Goal: Information Seeking & Learning: Stay updated

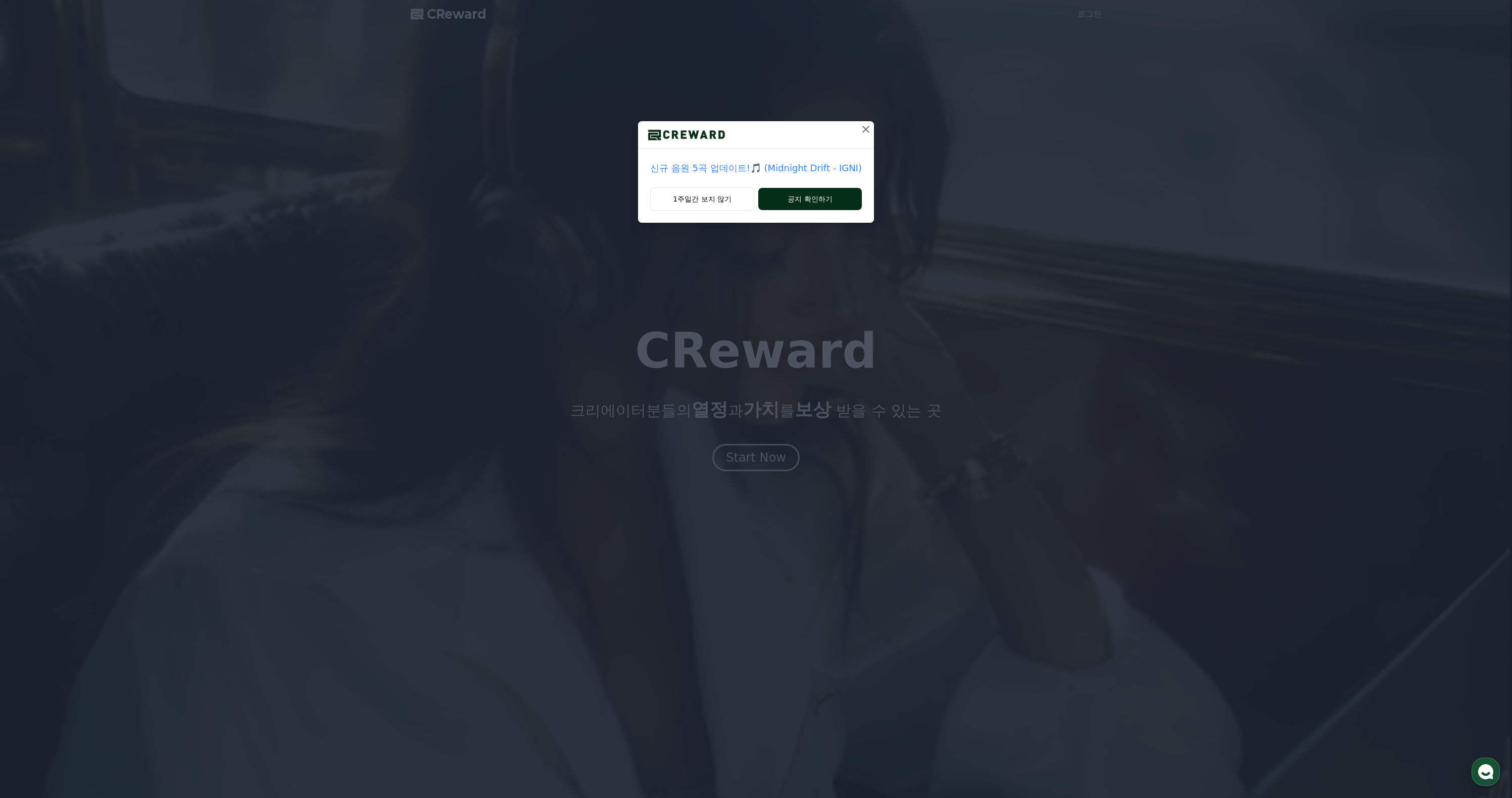
click at [820, 210] on button "공지 확인하기" at bounding box center [809, 199] width 103 height 22
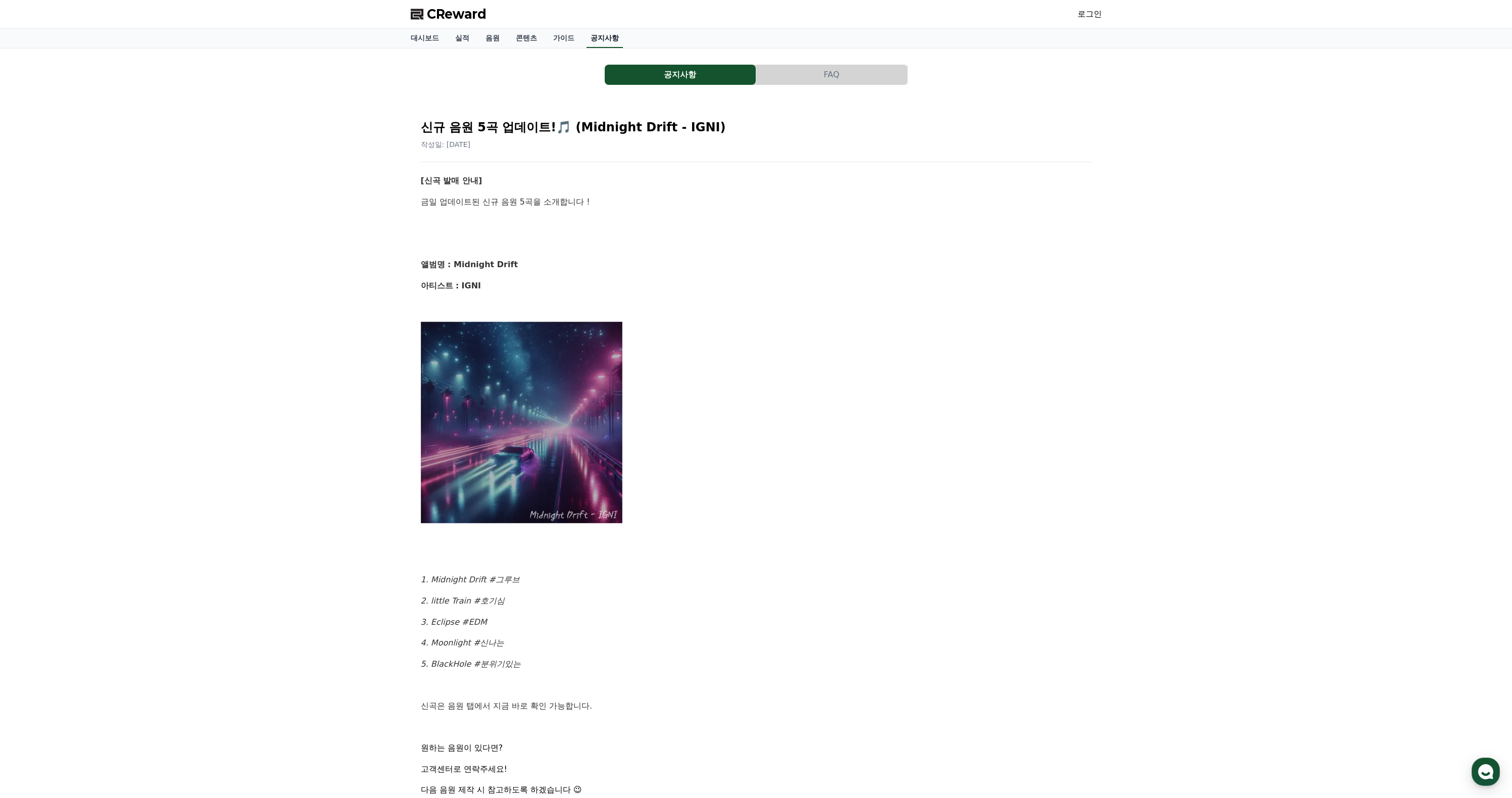
click at [622, 45] on link "공지사항" at bounding box center [605, 38] width 37 height 19
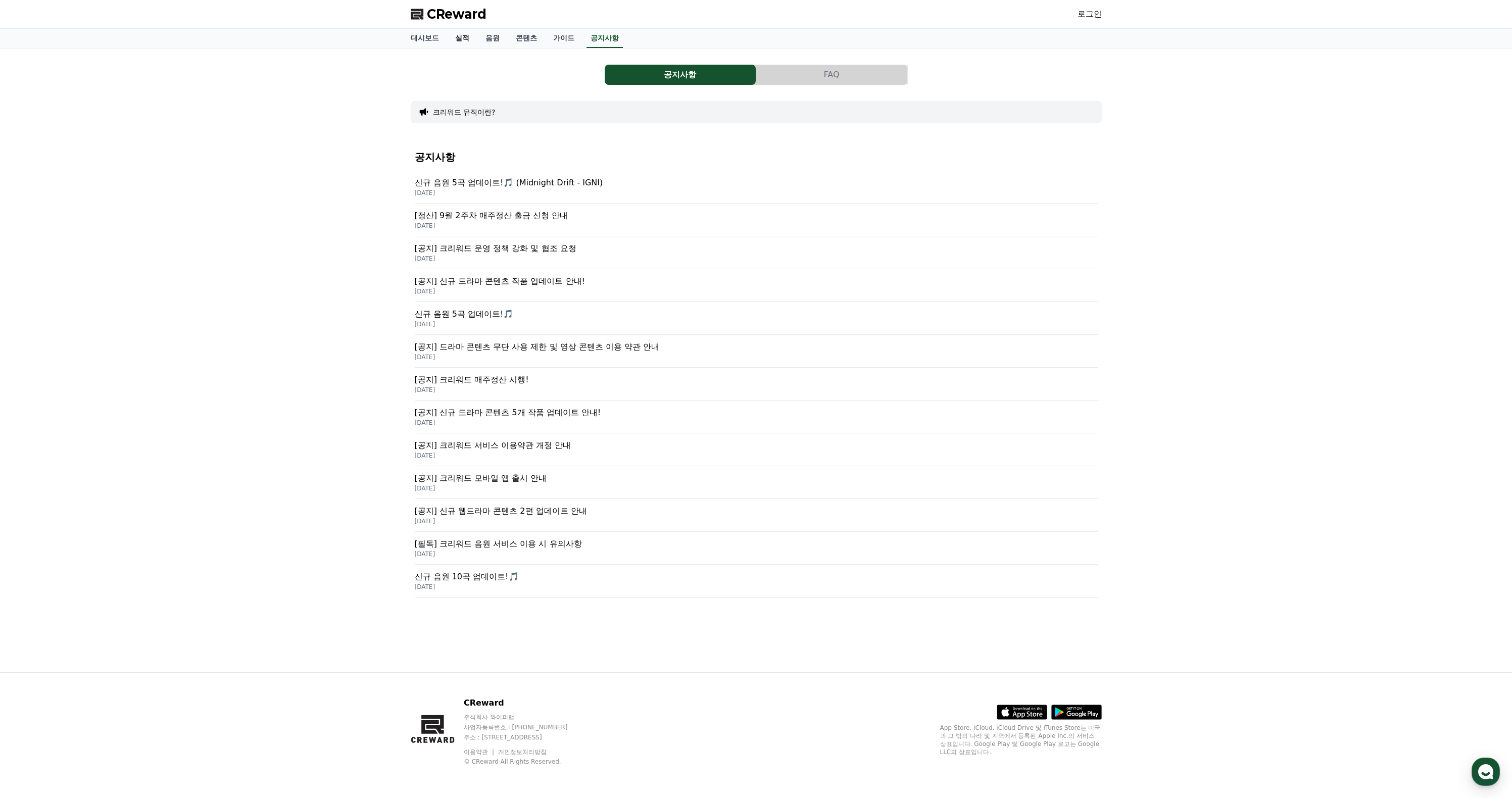
click at [472, 44] on link "실적" at bounding box center [462, 38] width 31 height 19
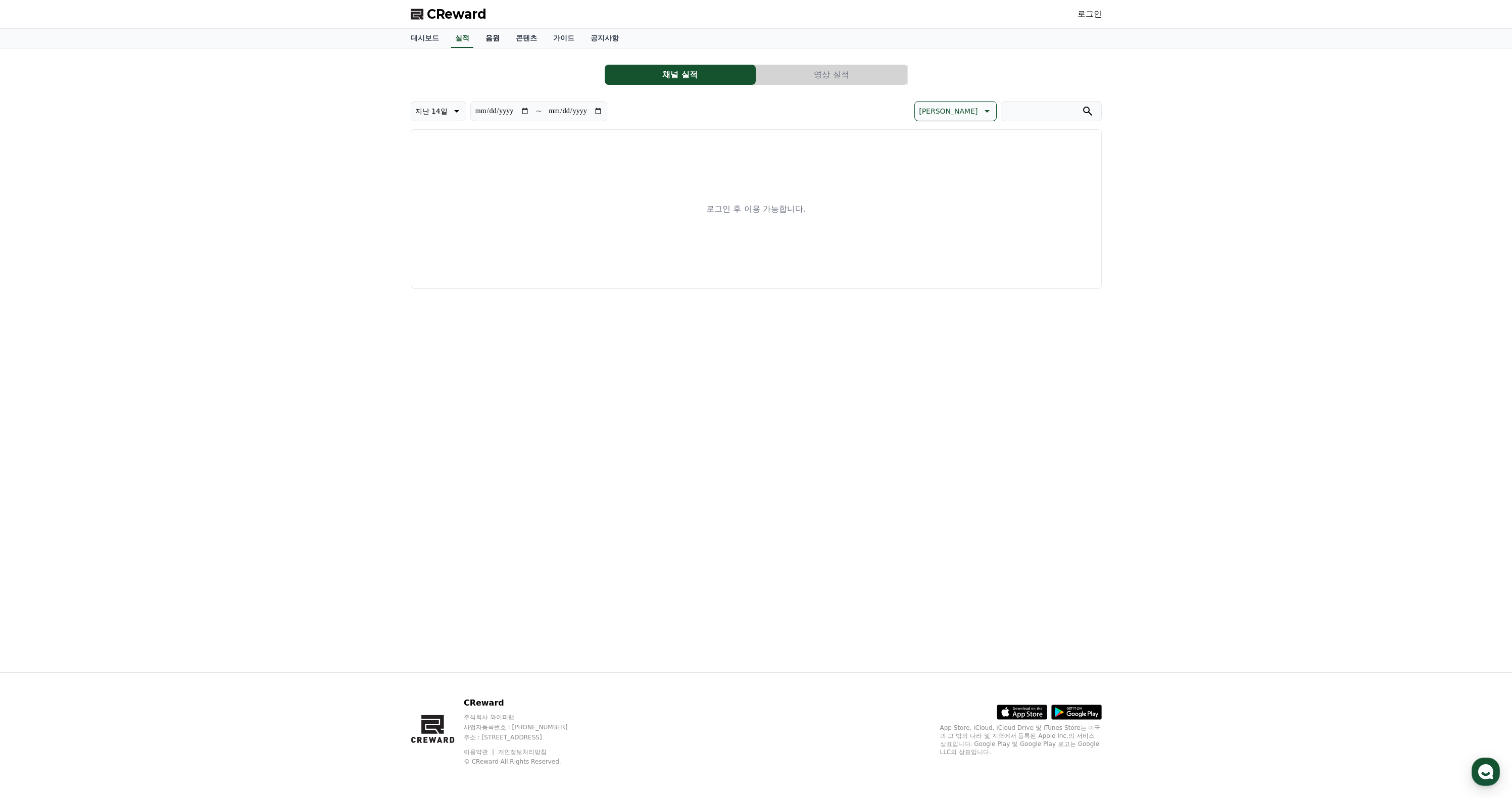
click at [508, 46] on link "음원" at bounding box center [492, 38] width 31 height 19
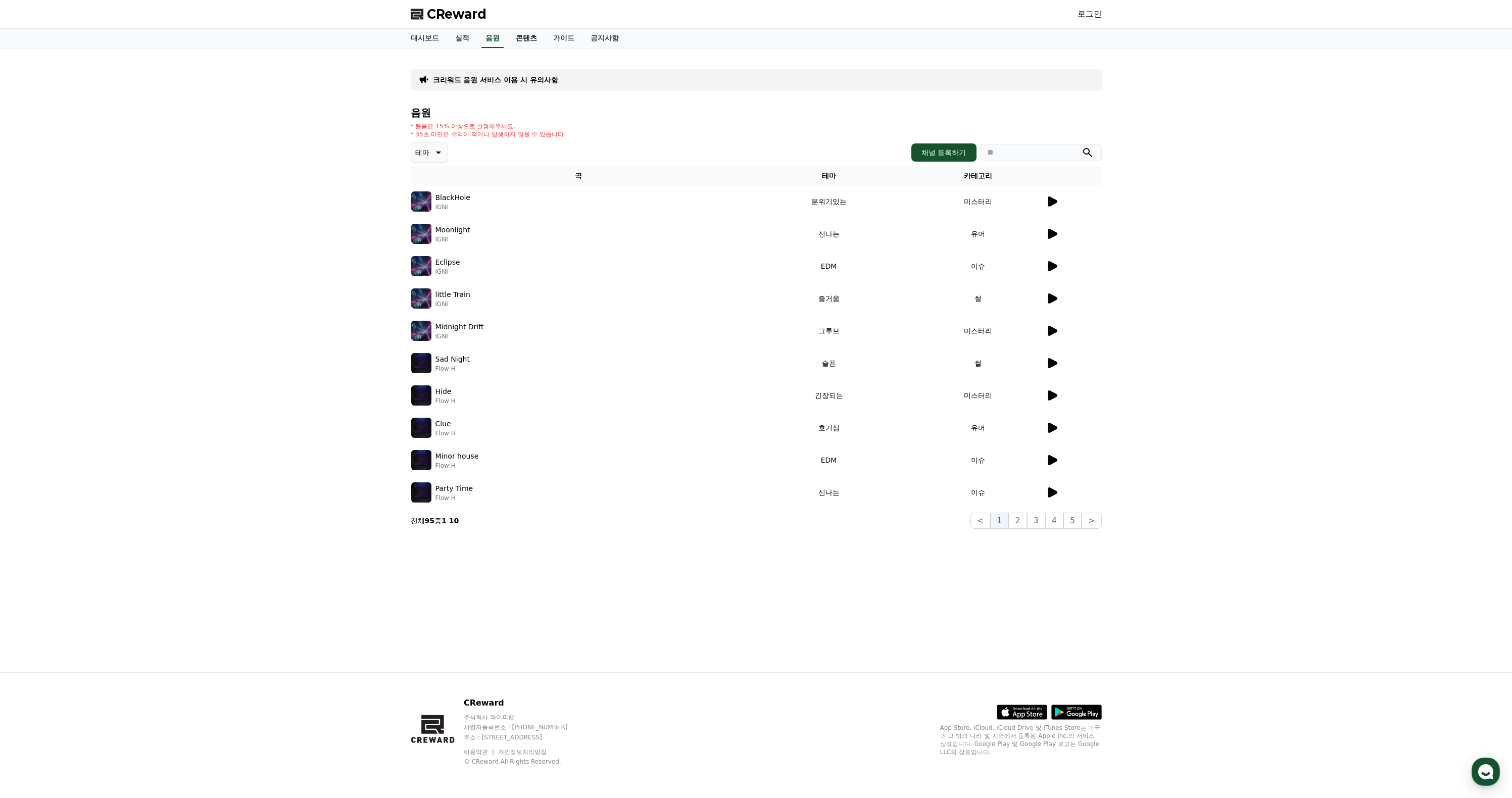
click at [543, 43] on link "콘텐츠" at bounding box center [527, 38] width 37 height 19
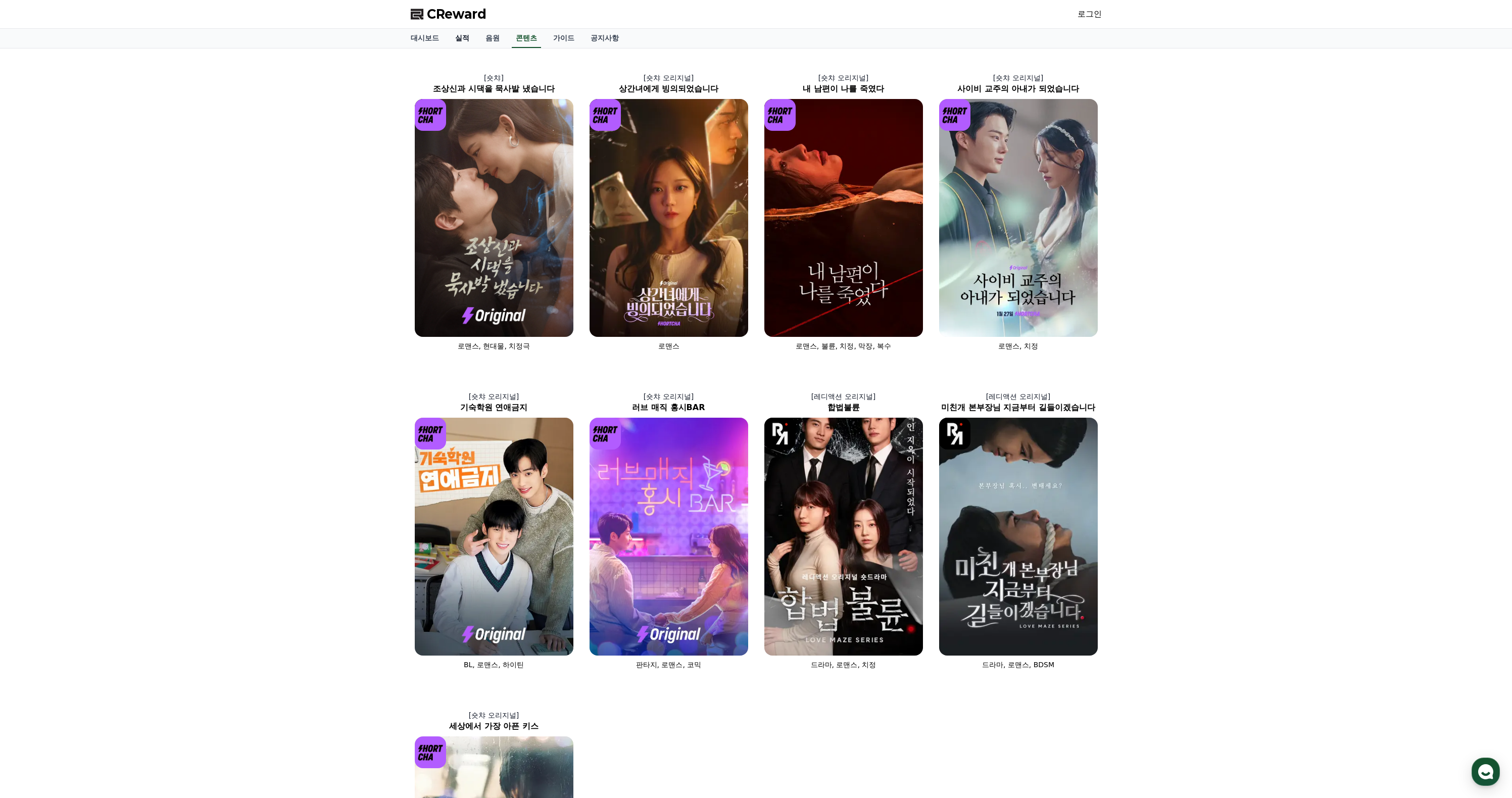
click at [477, 48] on link "실적" at bounding box center [462, 38] width 31 height 19
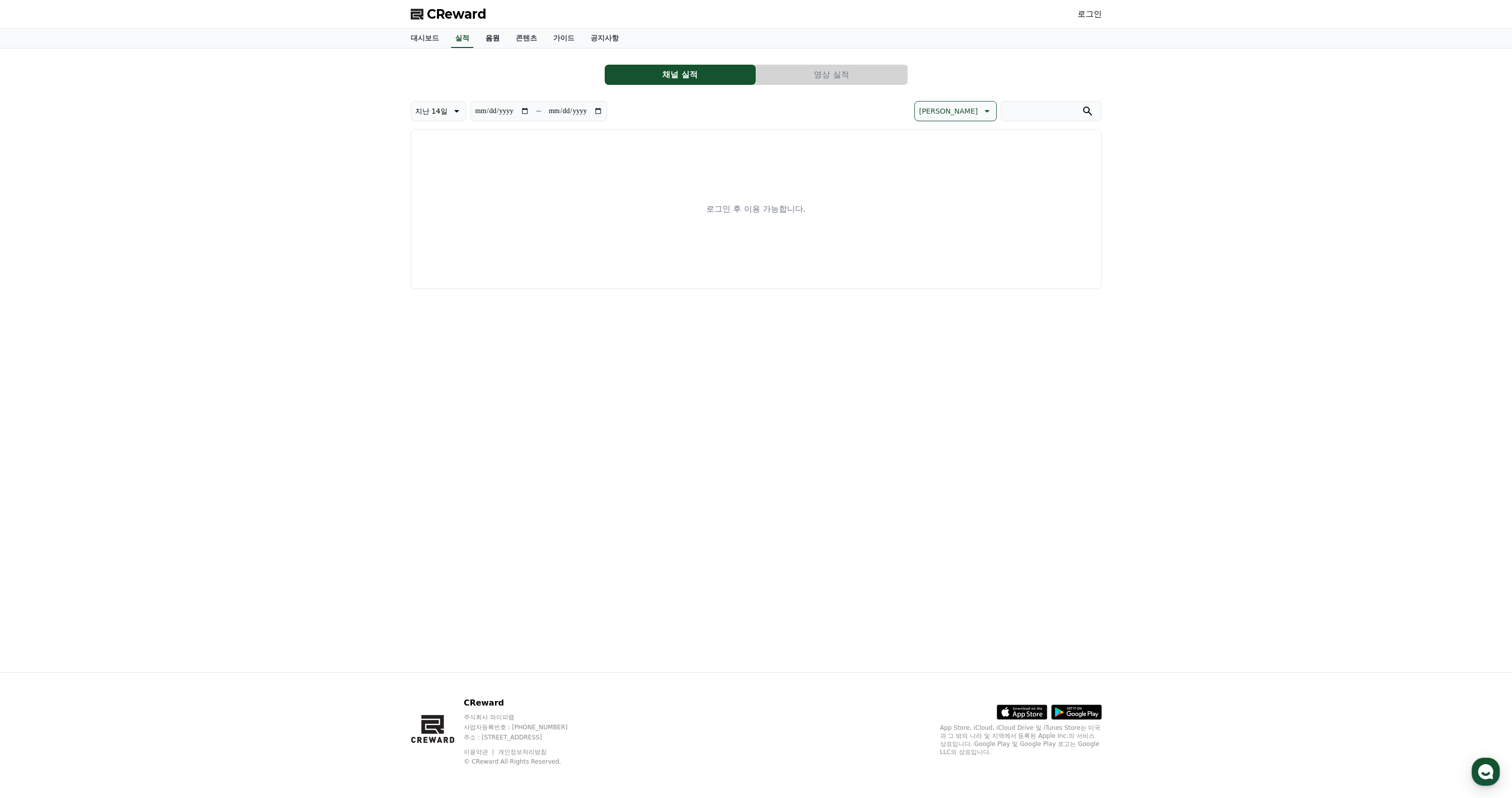
click at [504, 44] on link "음원" at bounding box center [492, 38] width 31 height 19
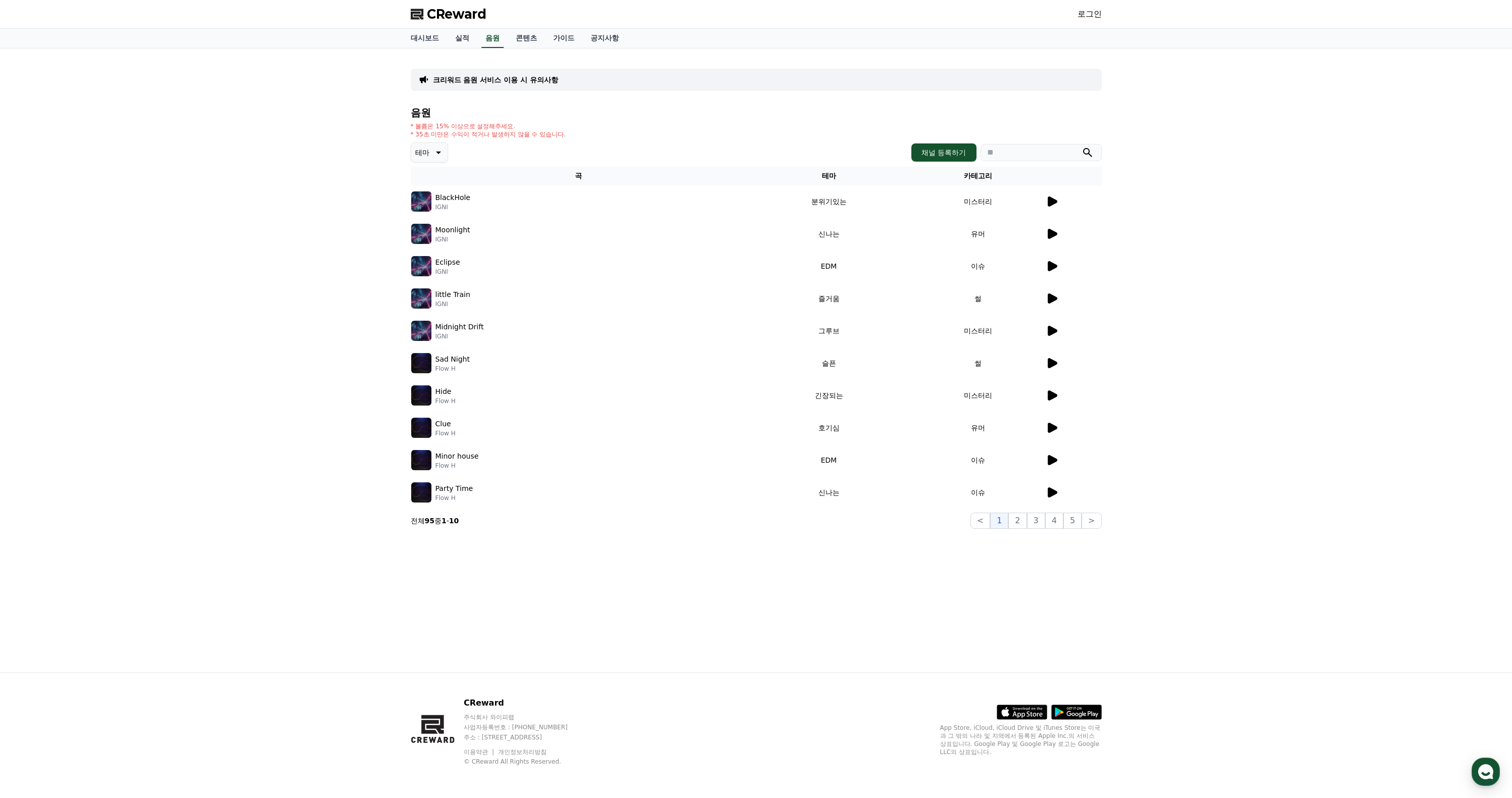
scroll to position [30, 0]
click at [1008, 529] on button "2" at bounding box center [1017, 521] width 18 height 16
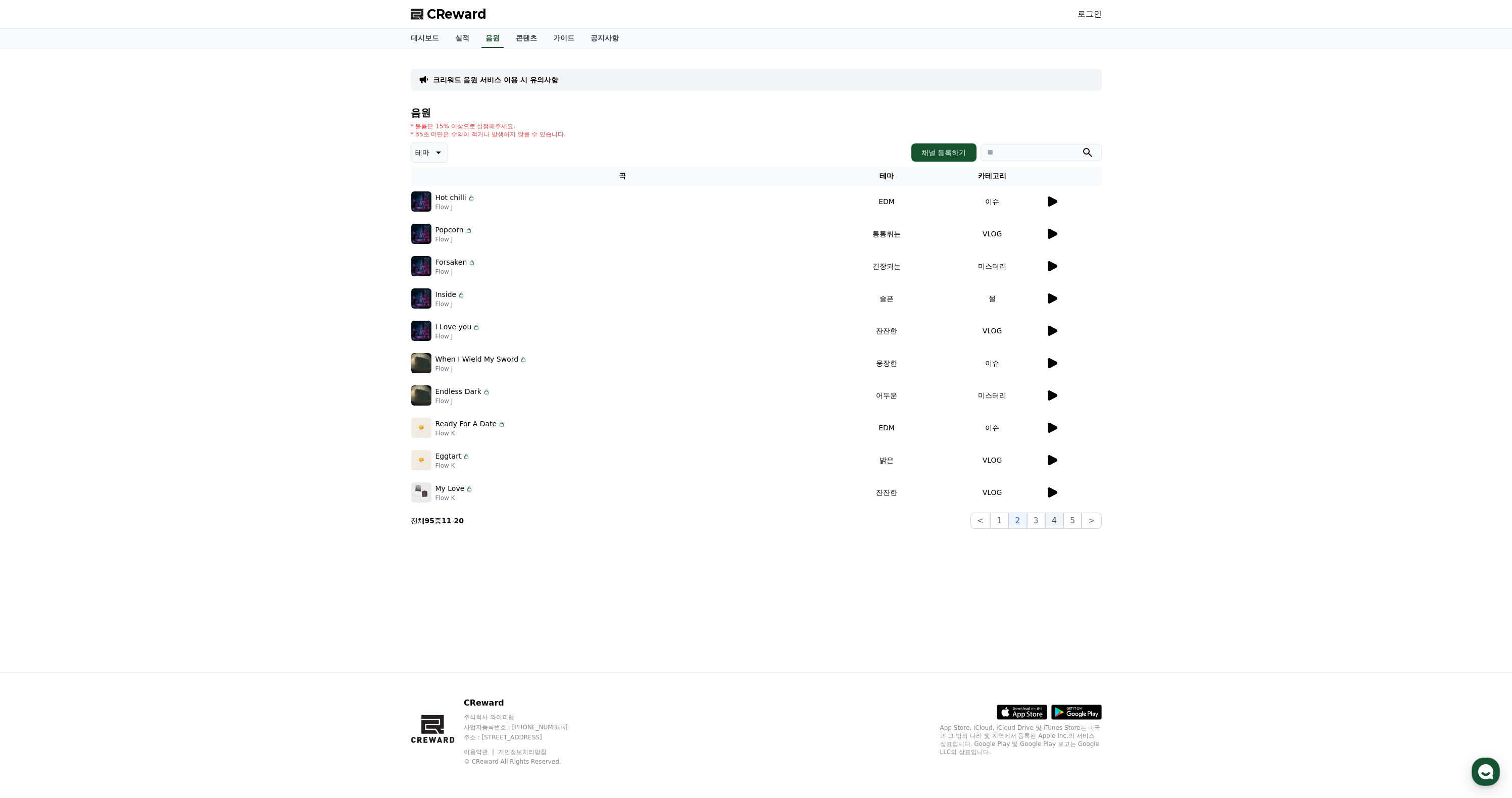
click at [1045, 529] on button "4" at bounding box center [1054, 521] width 18 height 16
click at [1065, 529] on button "5" at bounding box center [1072, 521] width 18 height 16
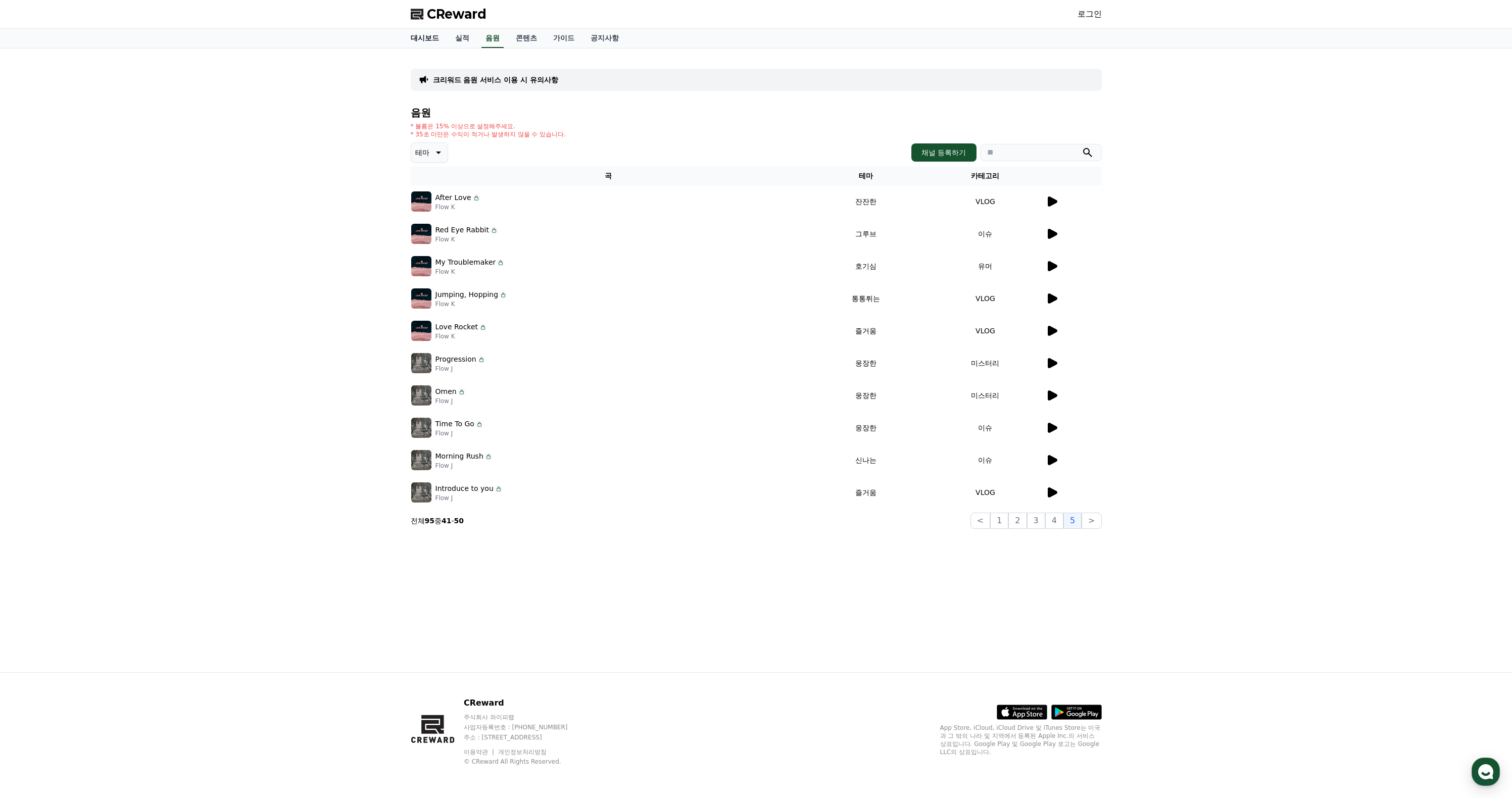
click at [429, 28] on link "대시보드" at bounding box center [424, 38] width 44 height 19
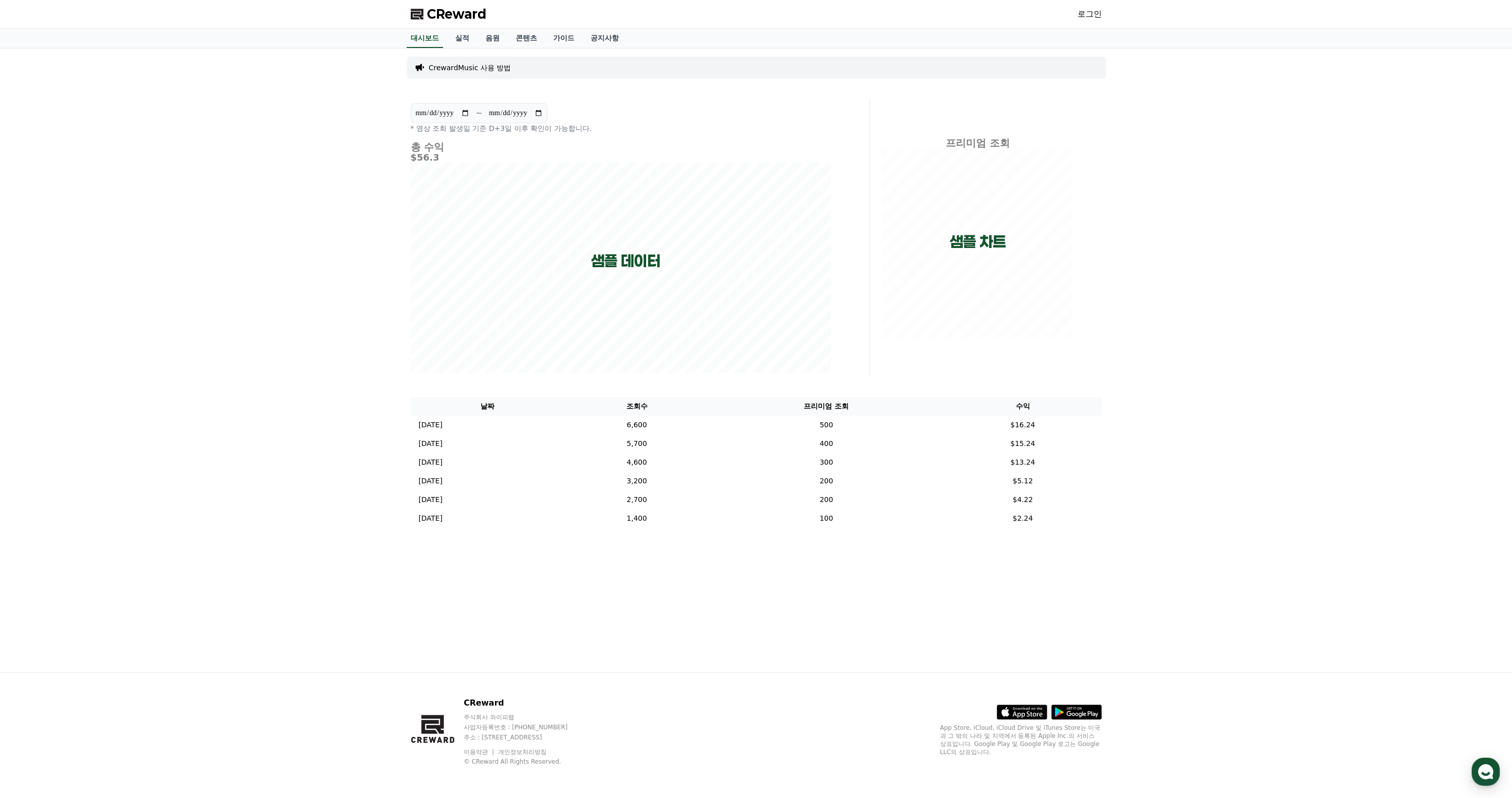
click at [504, 73] on p "CrewardMusic 사용 방법" at bounding box center [470, 68] width 82 height 10
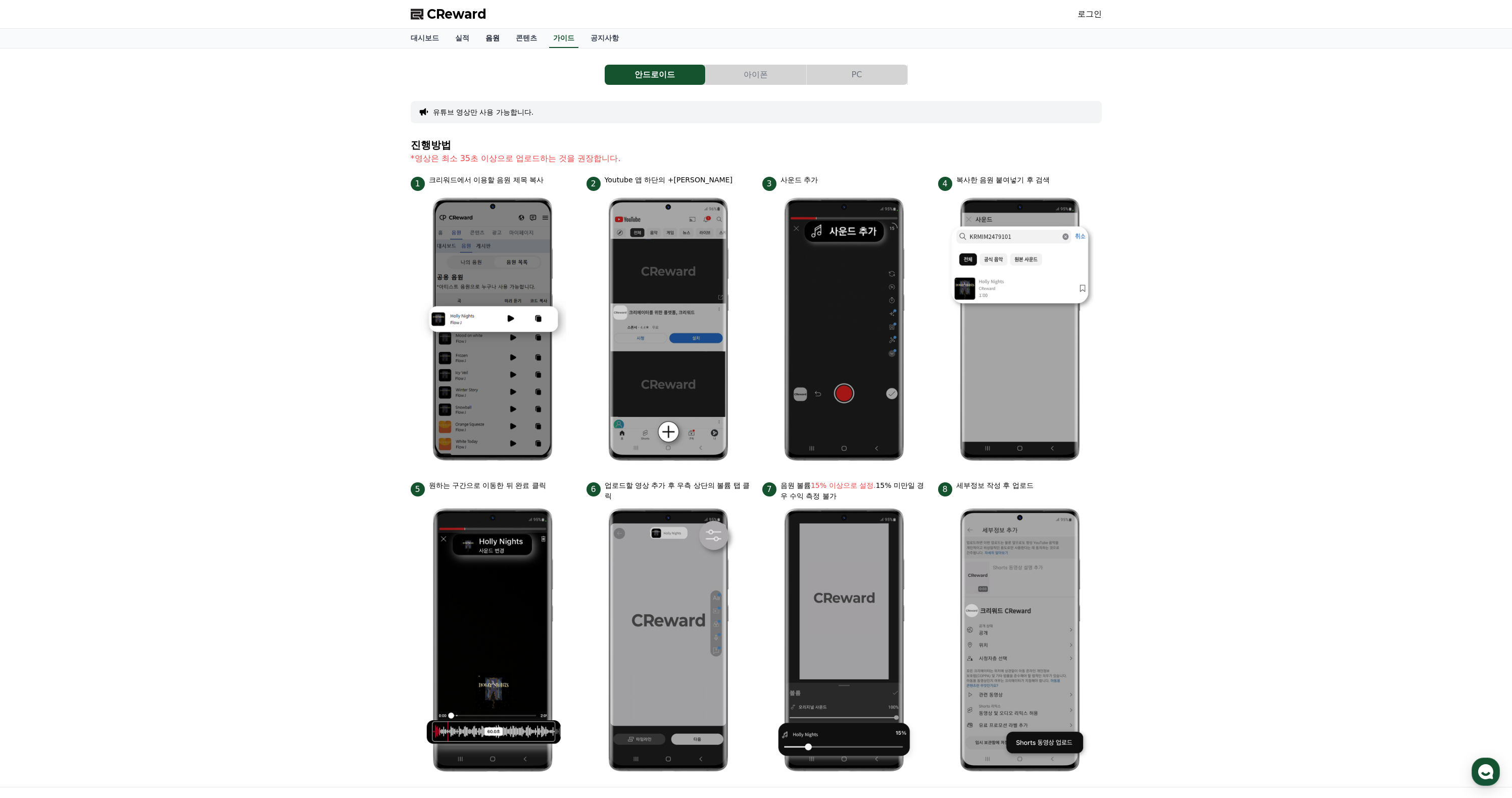
click at [502, 48] on link "음원" at bounding box center [492, 38] width 31 height 19
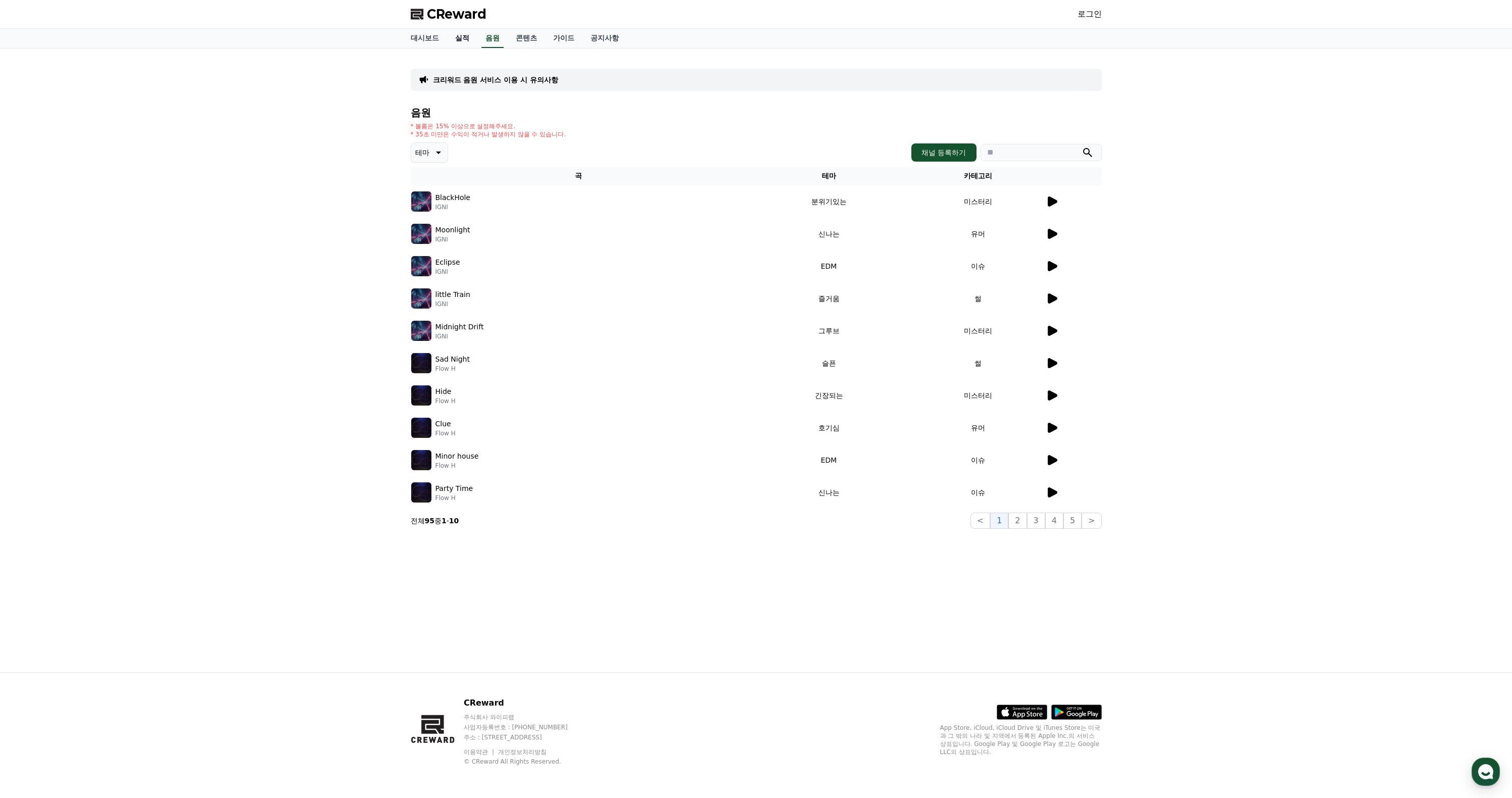
click at [477, 48] on link "실적" at bounding box center [462, 38] width 31 height 19
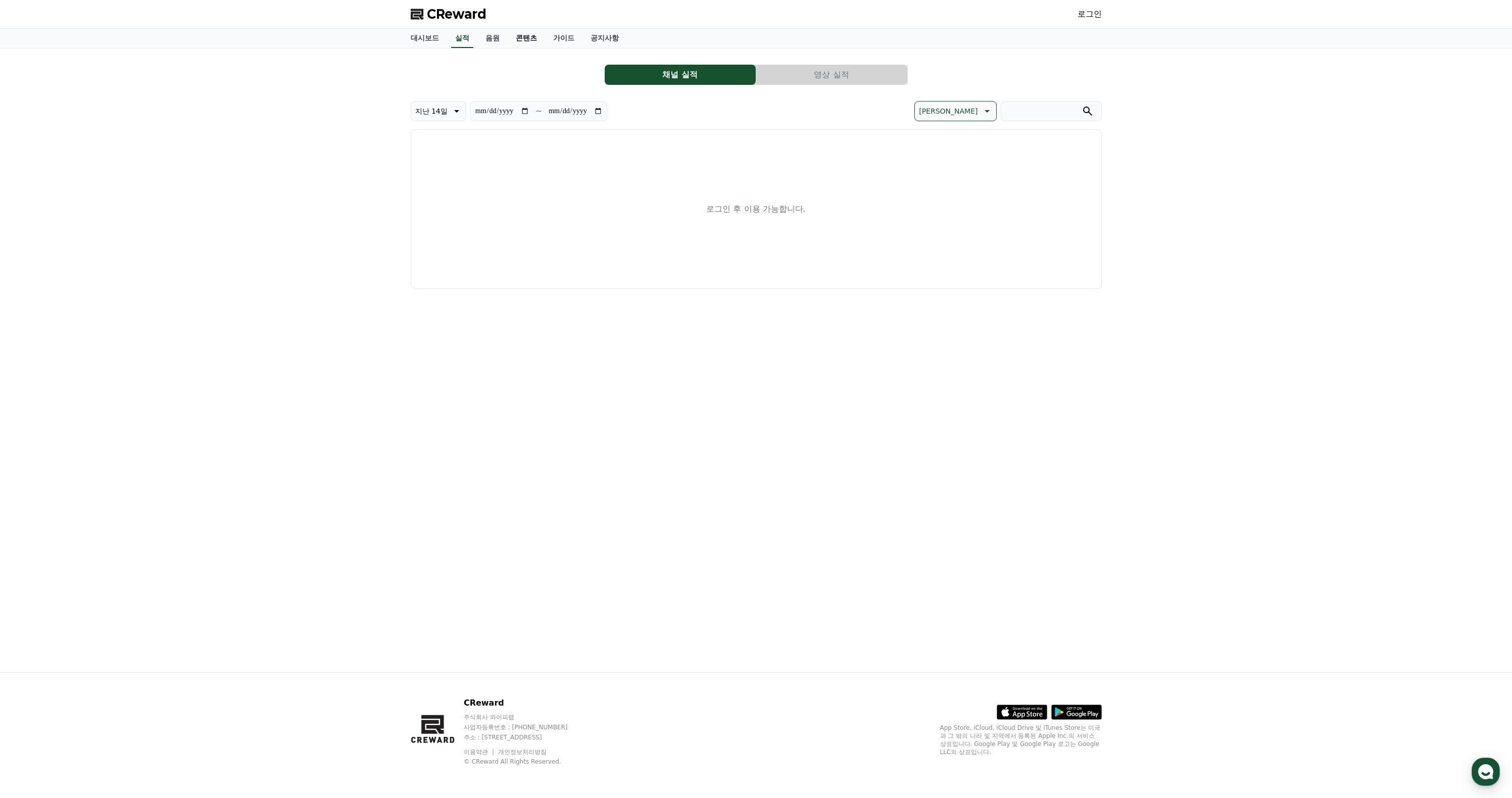
click at [542, 40] on link "콘텐츠" at bounding box center [527, 38] width 37 height 19
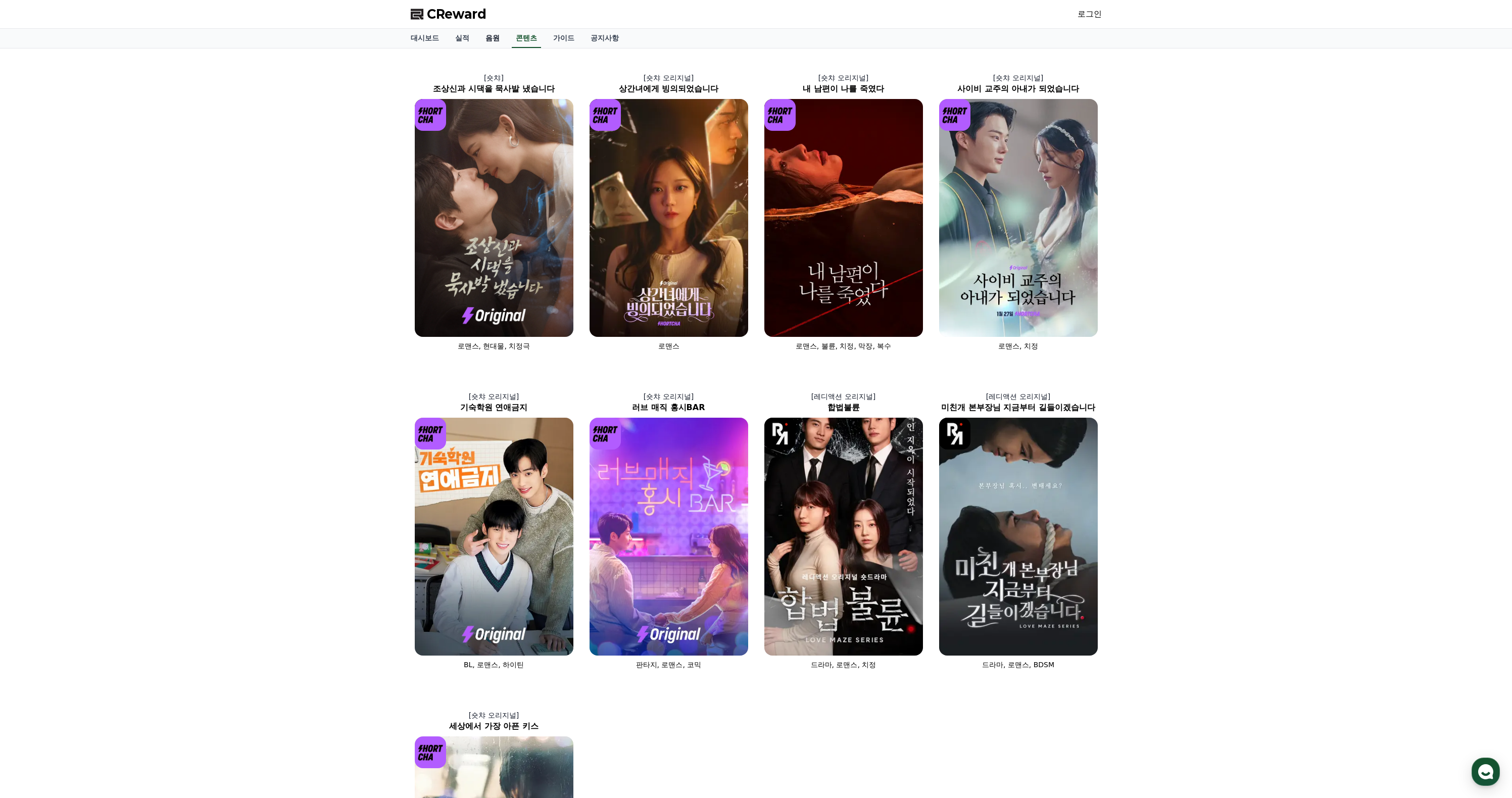
click at [508, 48] on link "음원" at bounding box center [492, 38] width 31 height 19
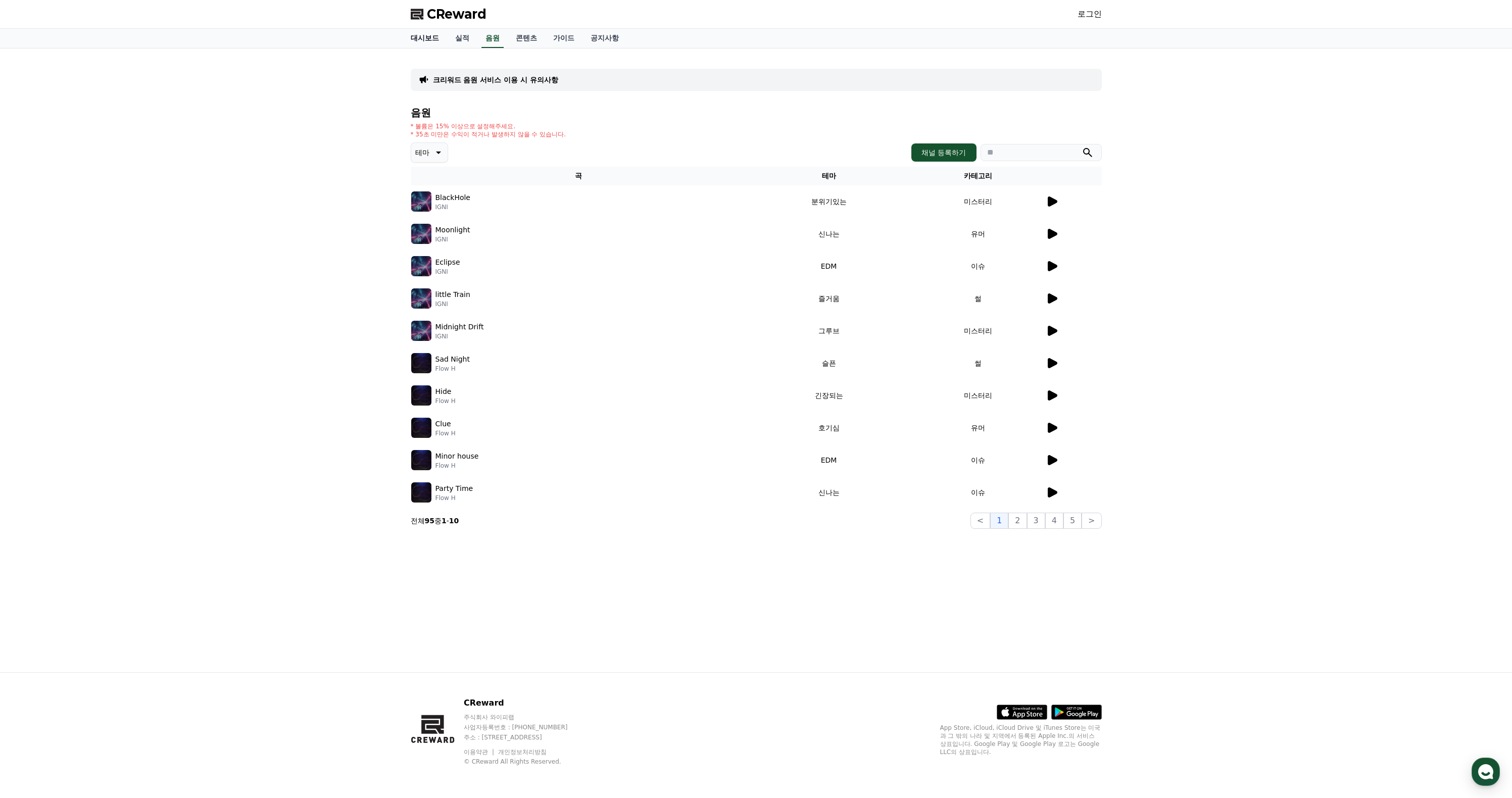
click at [420, 48] on link "대시보드" at bounding box center [424, 38] width 44 height 19
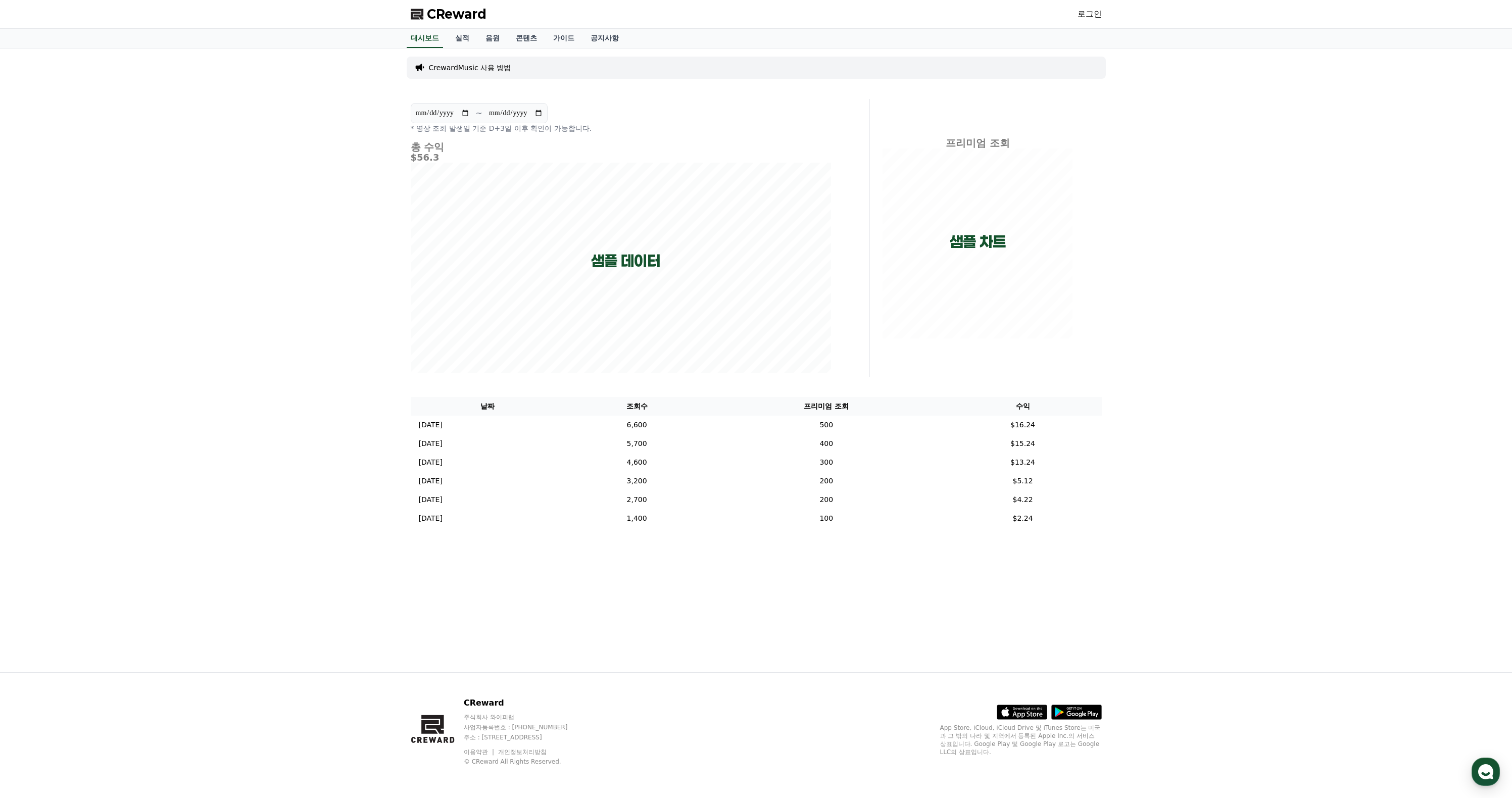
click at [488, 73] on p "CrewardMusic 사용 방법" at bounding box center [470, 68] width 82 height 10
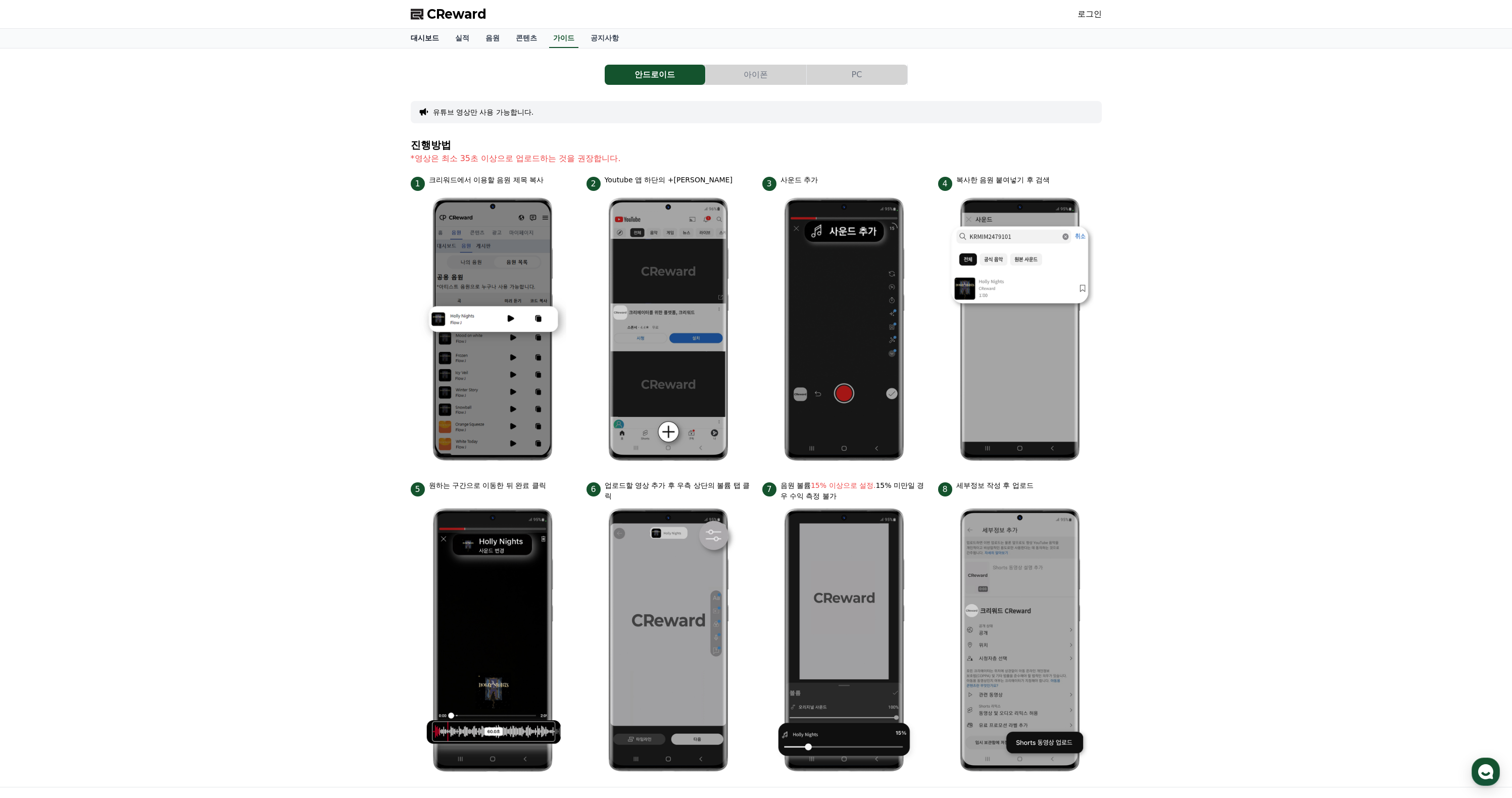
click at [428, 44] on link "대시보드" at bounding box center [424, 38] width 44 height 19
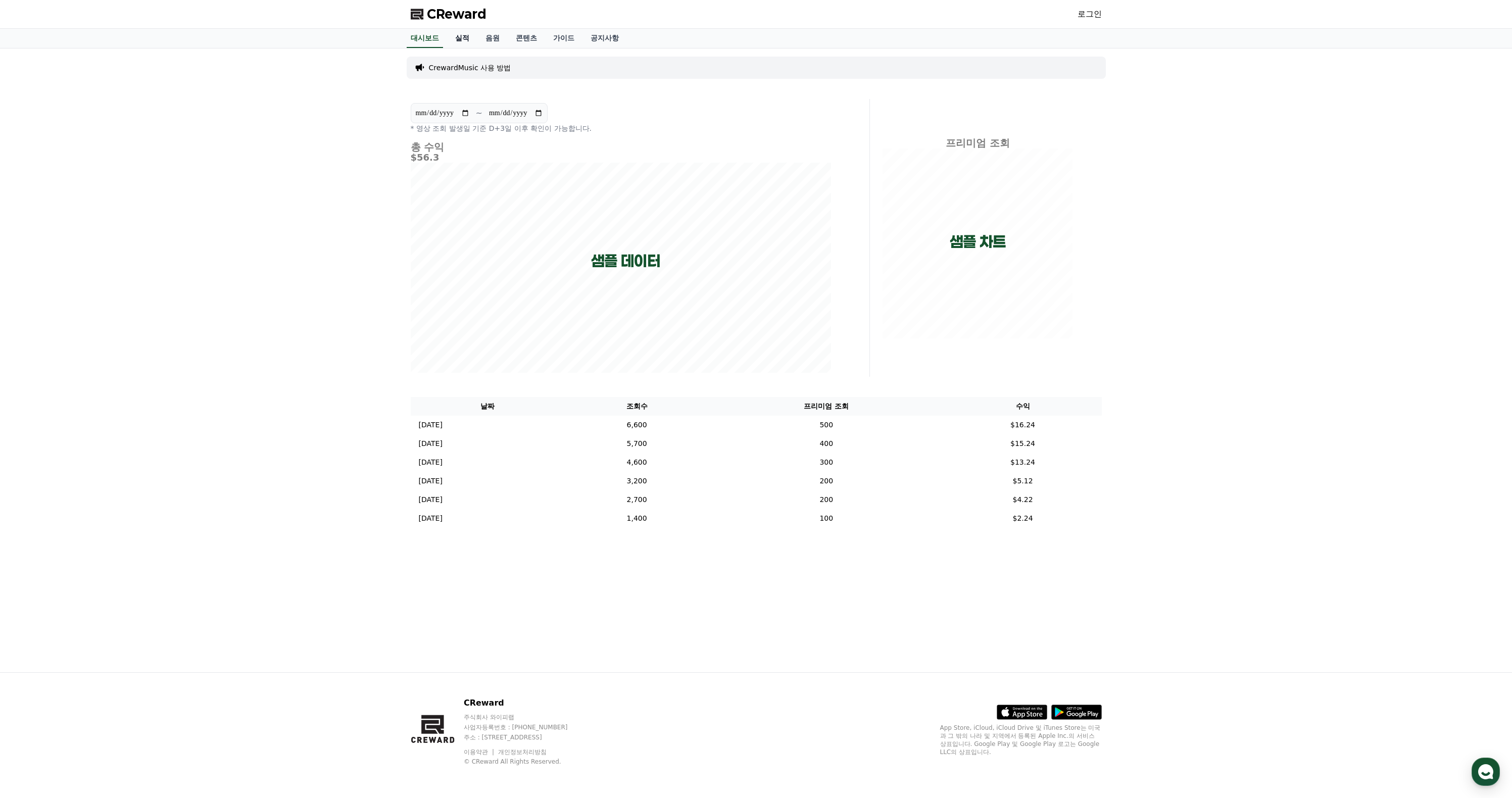
click at [469, 48] on link "실적" at bounding box center [462, 38] width 31 height 19
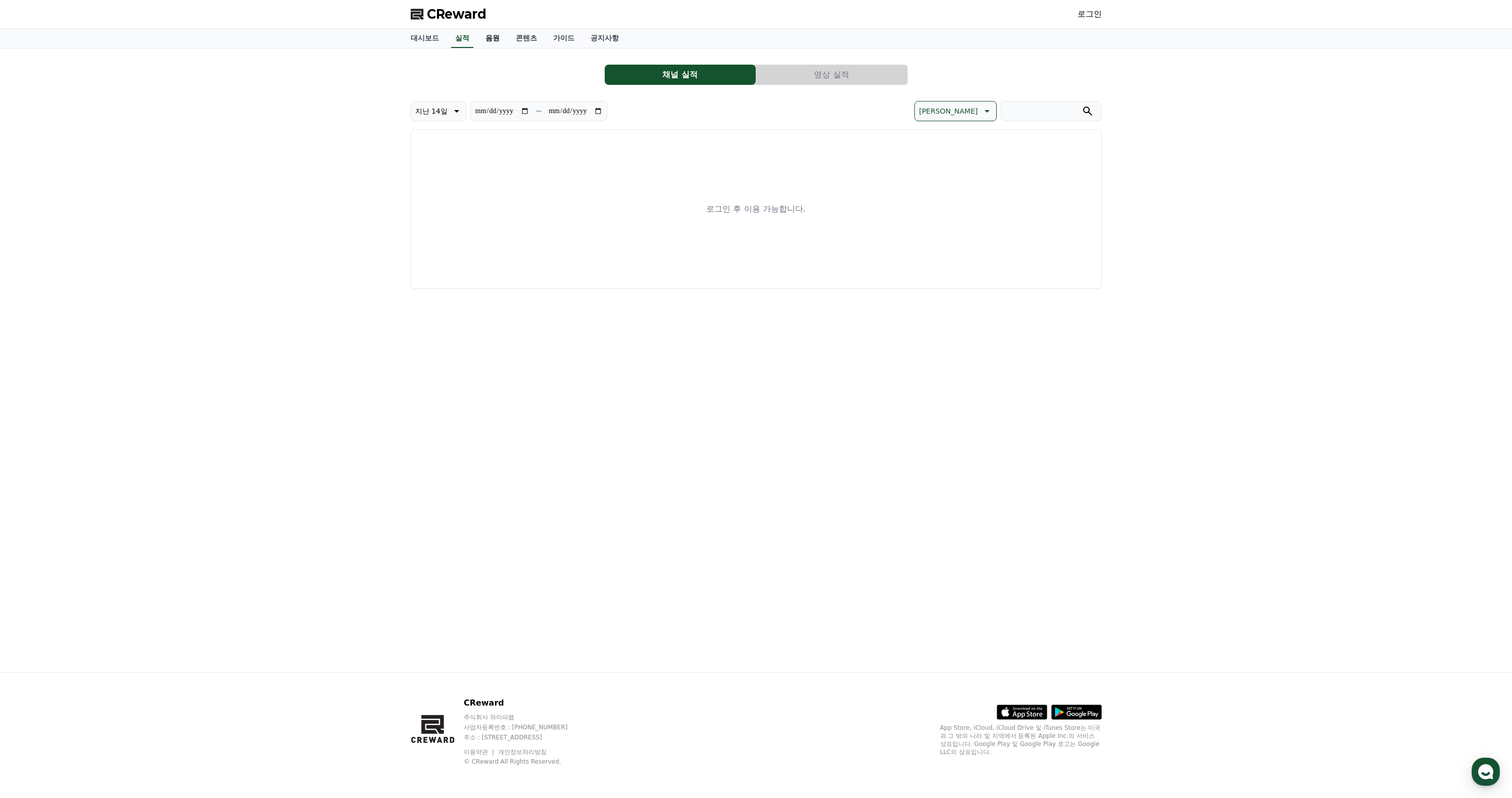
click at [498, 48] on link "음원" at bounding box center [492, 38] width 31 height 19
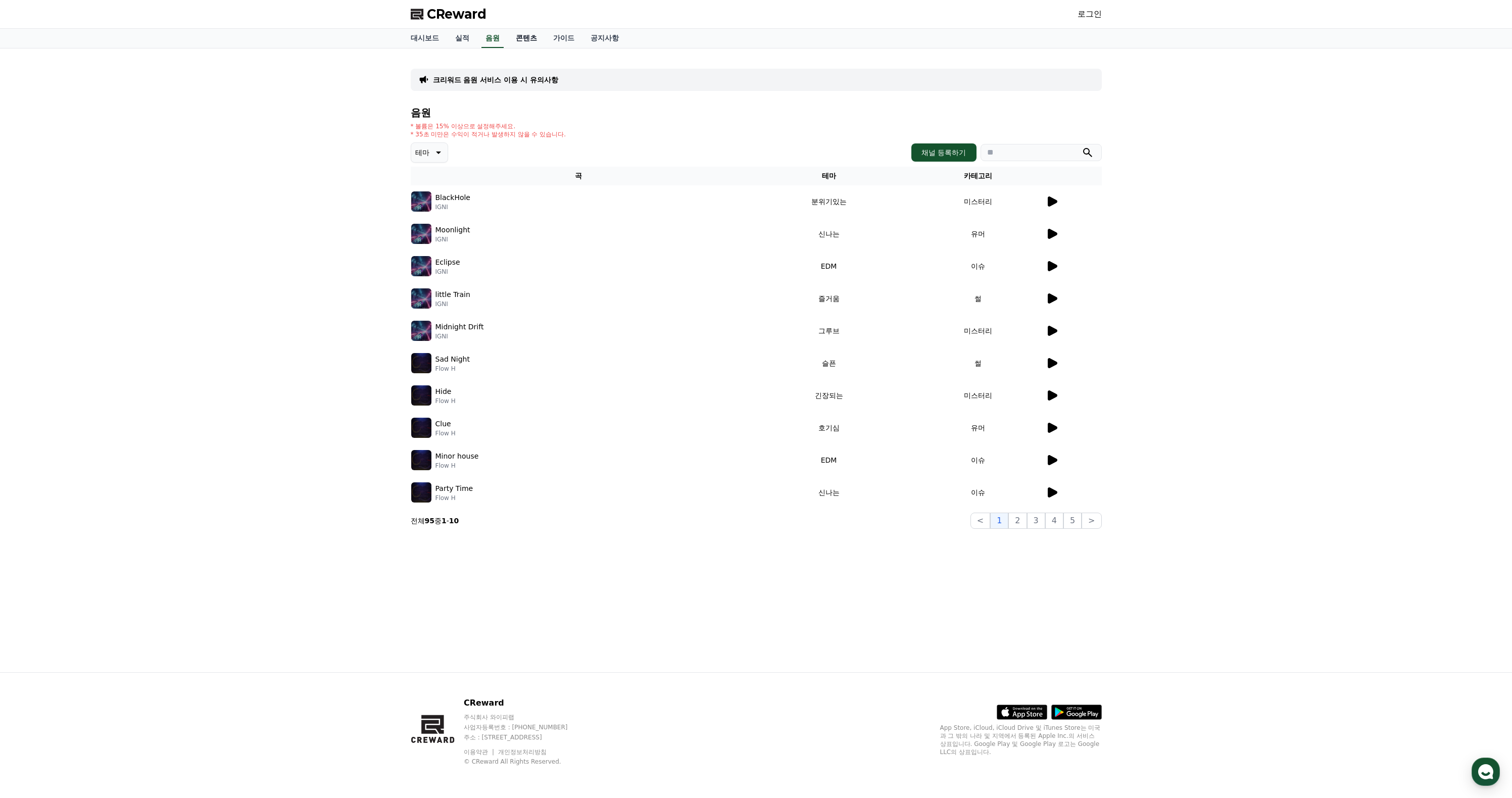
click at [543, 46] on link "콘텐츠" at bounding box center [527, 38] width 37 height 19
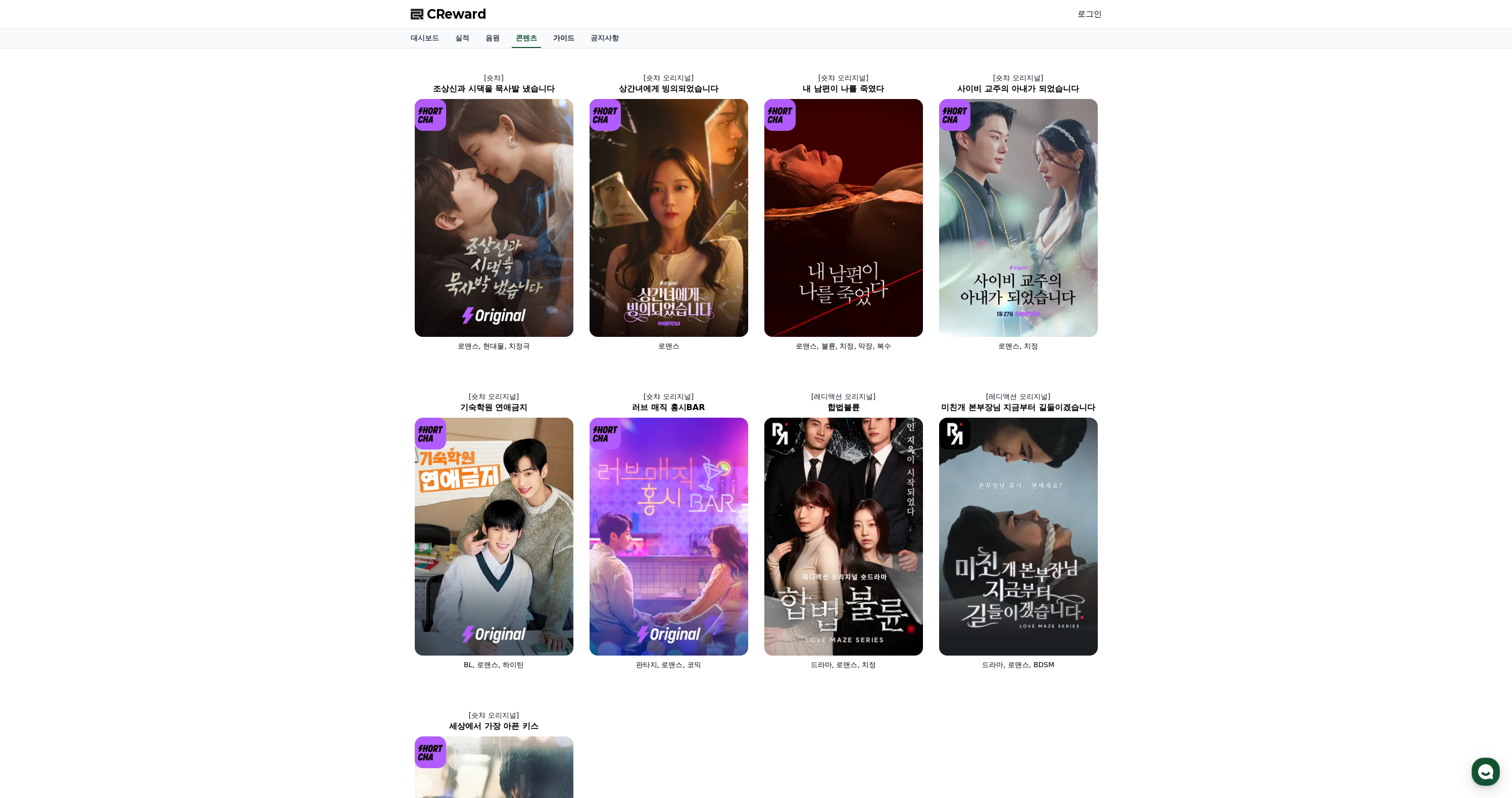
click at [582, 48] on link "가이드" at bounding box center [563, 38] width 37 height 19
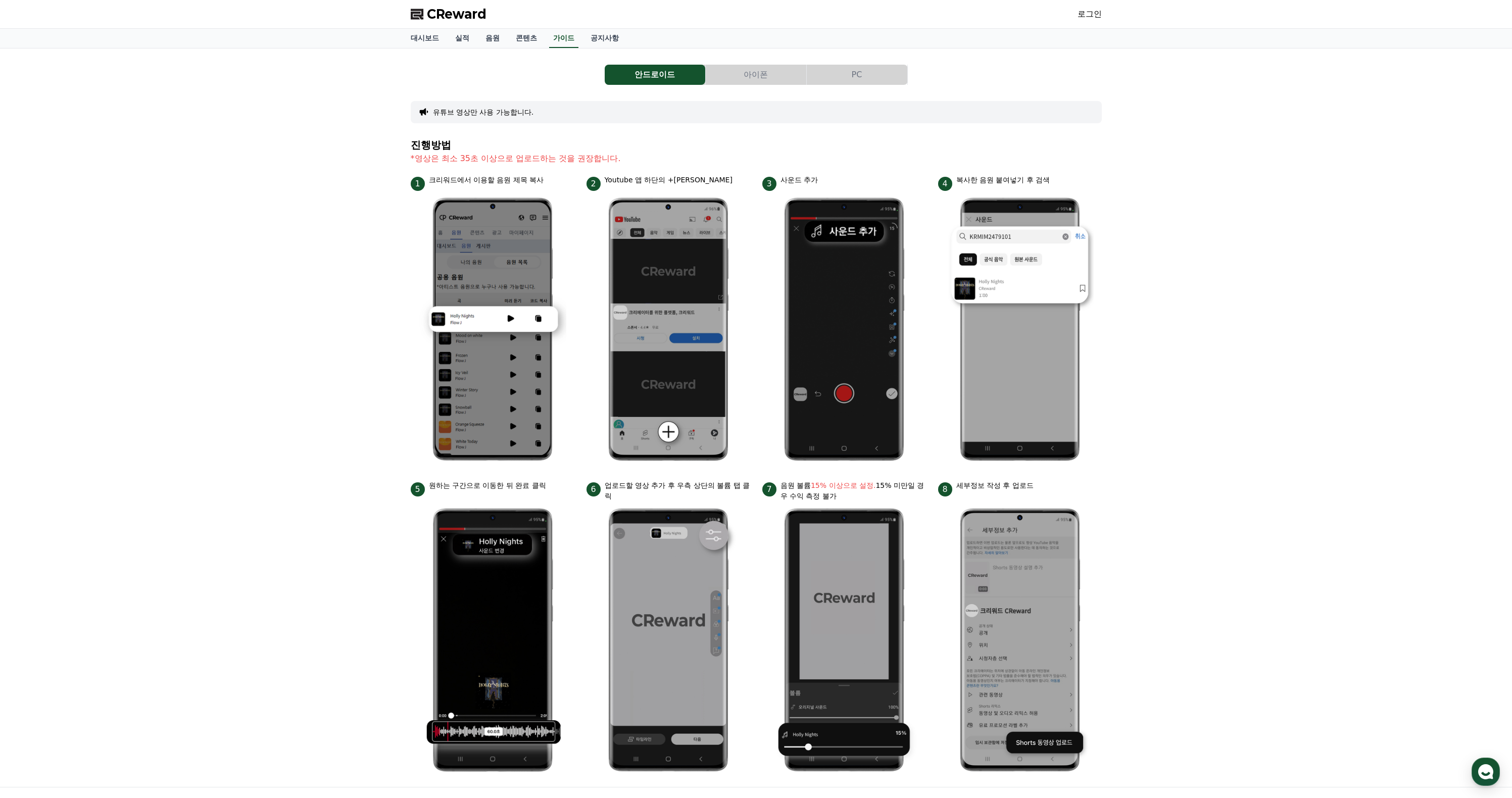
click at [661, 48] on div "대시보드 실적 음원 콘텐츠 가이드 공지사항" at bounding box center [756, 38] width 707 height 19
click at [627, 48] on link "공지사항" at bounding box center [604, 38] width 44 height 19
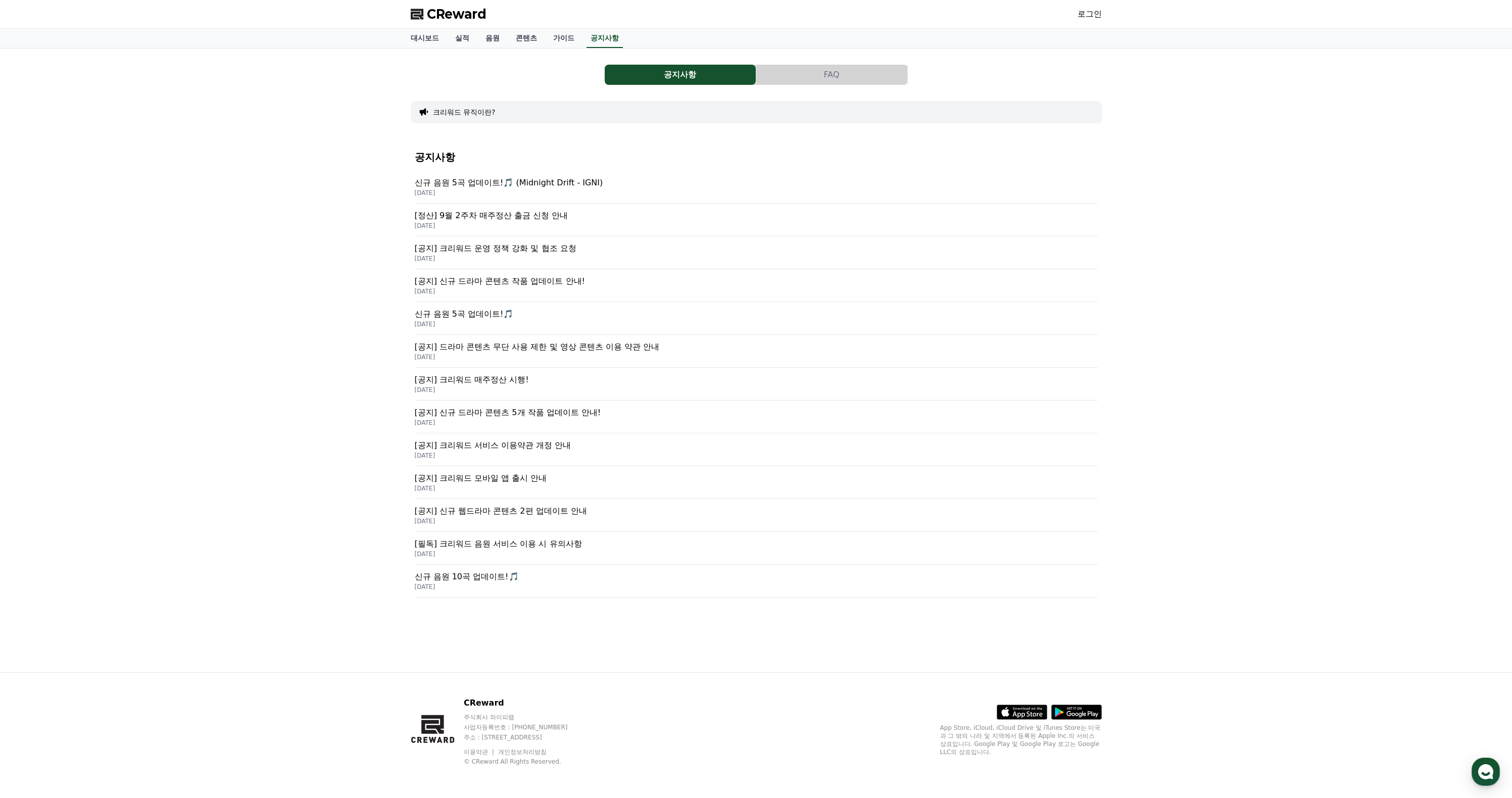
click at [555, 221] on p "[정산] 9월 2주차 매주정산 출금 신청 안내" at bounding box center [756, 215] width 683 height 12
